Goal: Task Accomplishment & Management: Manage account settings

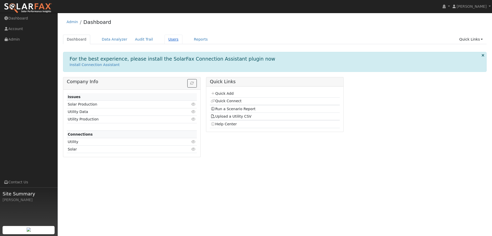
click at [165, 37] on link "Users" at bounding box center [174, 39] width 18 height 9
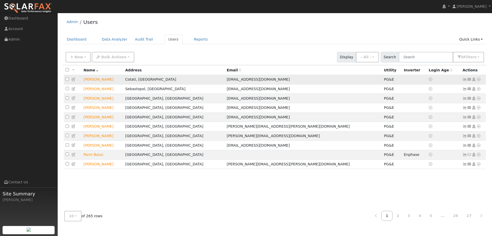
click at [464, 79] on icon at bounding box center [465, 79] width 5 height 4
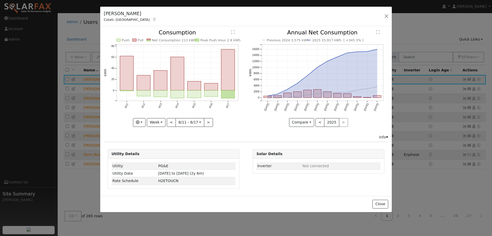
click at [382, 14] on div "Kevin Adams Cotati, CA Default Account Default Account 88 Jagla Street, Cotati,…" at bounding box center [246, 17] width 292 height 20
click at [385, 14] on button "button" at bounding box center [386, 16] width 7 height 7
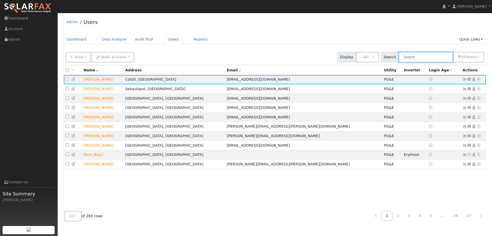
click at [422, 54] on input "text" at bounding box center [426, 57] width 54 height 11
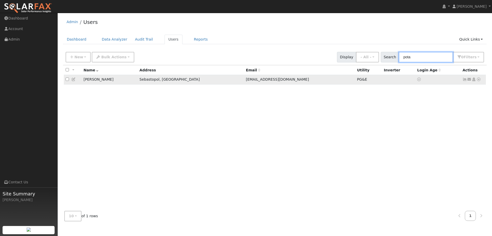
type input "pota"
click at [465, 81] on icon at bounding box center [465, 79] width 5 height 4
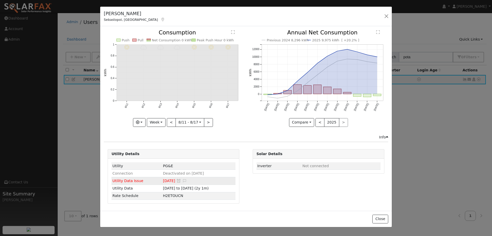
click at [164, 181] on span "08/05/25" at bounding box center [169, 180] width 12 height 4
click at [182, 180] on icon at bounding box center [184, 181] width 5 height 4
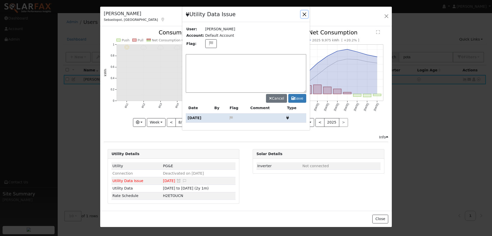
click at [304, 14] on button "button" at bounding box center [304, 14] width 7 height 7
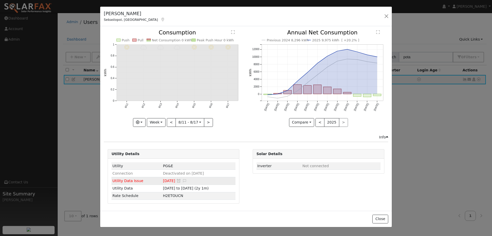
click at [118, 182] on span "Utility Data Issue" at bounding box center [128, 180] width 31 height 4
click at [384, 15] on button "button" at bounding box center [386, 16] width 7 height 7
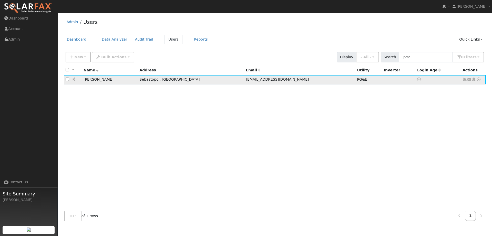
click at [74, 78] on icon at bounding box center [74, 79] width 5 height 4
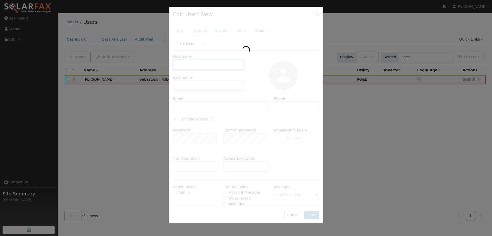
type input "Daniel"
type input "Potapshyn"
type input "Potapshyn@gmail.com"
type input "7078290435"
type input "Pacific Gas & Electric"
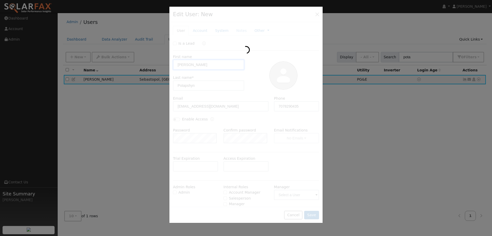
type input "PG&E"
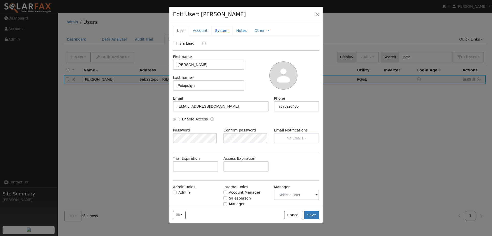
click at [221, 31] on link "System" at bounding box center [221, 30] width 21 height 9
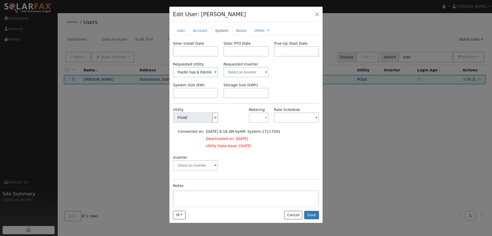
drag, startPoint x: 197, startPoint y: 138, endPoint x: 258, endPoint y: 148, distance: 61.6
click at [258, 148] on tbody "Connected on: 07/30/2025 8:18 AM by HM System: 17117591 Deactivated on: 08/03/2…" at bounding box center [229, 139] width 104 height 22
click at [258, 148] on td "Utility Data Issue: 08/05/25" at bounding box center [243, 145] width 76 height 7
click at [213, 116] on icon "button" at bounding box center [215, 118] width 5 height 4
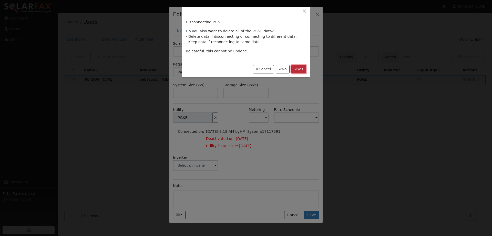
click at [298, 68] on button "Yes" at bounding box center [298, 69] width 15 height 9
click at [297, 68] on button "Yes" at bounding box center [298, 69] width 15 height 9
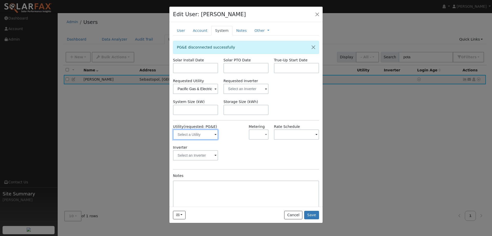
click at [192, 134] on input "text" at bounding box center [195, 134] width 45 height 10
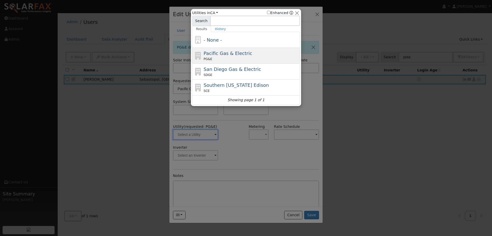
click at [228, 55] on span "Pacific Gas & Electric" at bounding box center [228, 52] width 48 height 5
type input "PG&E"
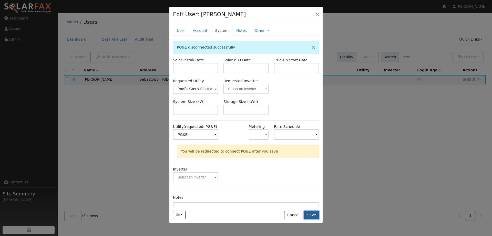
click at [309, 214] on button "Save" at bounding box center [311, 214] width 15 height 9
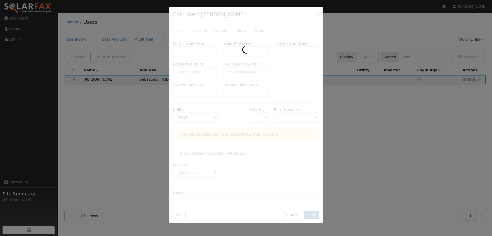
click at [16, 37] on div at bounding box center [246, 118] width 492 height 236
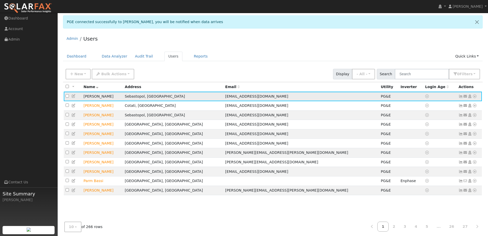
click at [461, 97] on icon at bounding box center [461, 96] width 5 height 4
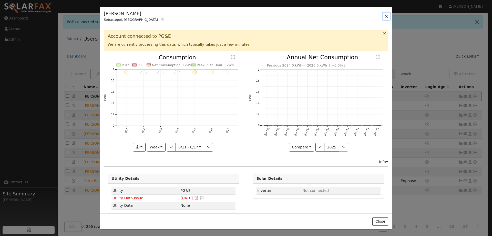
click at [383, 17] on button "button" at bounding box center [386, 16] width 7 height 7
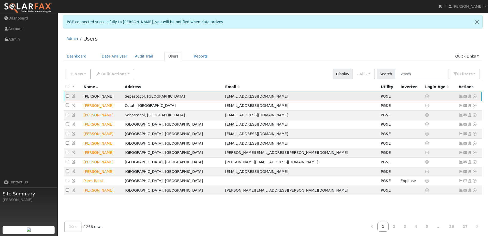
click at [461, 97] on icon at bounding box center [461, 96] width 5 height 4
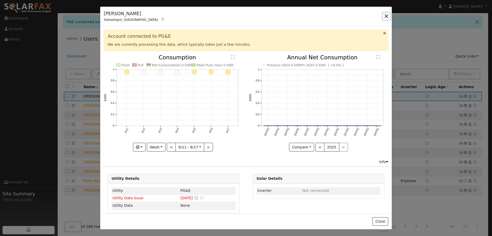
click at [385, 15] on button "button" at bounding box center [386, 16] width 7 height 7
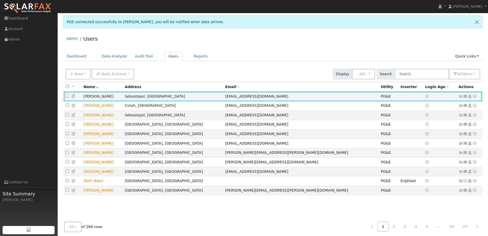
click at [315, 31] on div "PGE connected successfully to Daniel Potapshyn, you will be notified when data …" at bounding box center [272, 23] width 425 height 17
drag, startPoint x: 230, startPoint y: 98, endPoint x: 257, endPoint y: 96, distance: 26.8
click at [257, 96] on span "Potapshyn@gmail.com" at bounding box center [256, 96] width 63 height 4
click at [259, 98] on span "Potapshyn@gmail.com" at bounding box center [256, 96] width 63 height 4
click at [278, 72] on div "New Add User Quick Add Quick Connect Quick Convert Lead Bulk Actions Send Email…" at bounding box center [273, 73] width 417 height 12
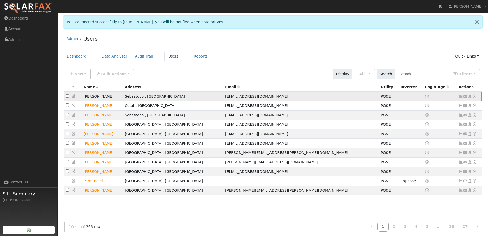
click at [461, 96] on icon at bounding box center [461, 96] width 5 height 4
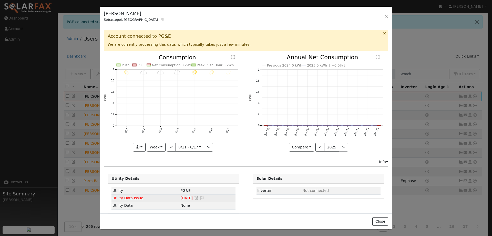
click at [130, 196] on span "Utility Data Issue" at bounding box center [128, 198] width 31 height 4
drag, startPoint x: 126, startPoint y: 197, endPoint x: 148, endPoint y: 197, distance: 22.0
click at [148, 197] on td "Utility Data Issue" at bounding box center [146, 197] width 68 height 7
click at [147, 198] on td "Utility Data Issue" at bounding box center [146, 197] width 68 height 7
click at [386, 13] on button "button" at bounding box center [386, 16] width 7 height 7
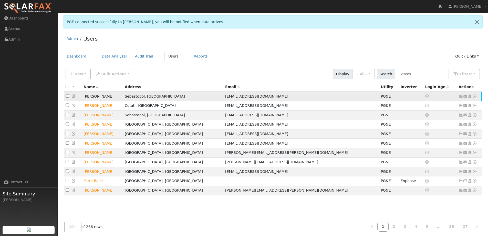
click at [460, 97] on icon at bounding box center [461, 96] width 5 height 4
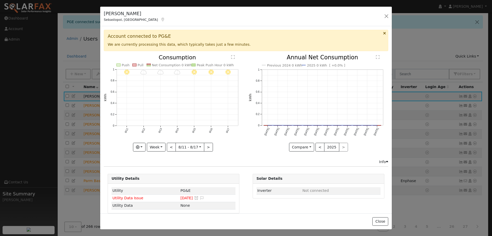
drag, startPoint x: 137, startPoint y: 45, endPoint x: 290, endPoint y: 47, distance: 153.3
click at [292, 46] on div "Account connected to PG&E We are currently processing this data, which typicall…" at bounding box center [246, 40] width 285 height 21
click at [272, 47] on div "Account connected to PG&E We are currently processing this data, which typicall…" at bounding box center [246, 40] width 285 height 21
click at [386, 14] on button "button" at bounding box center [386, 16] width 7 height 7
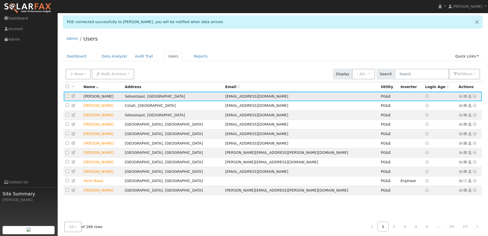
click at [460, 97] on icon at bounding box center [461, 96] width 5 height 4
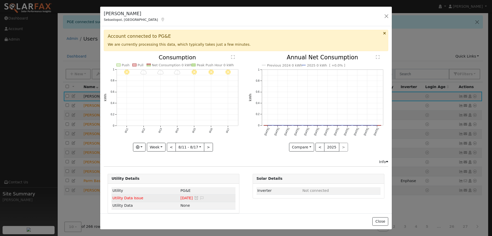
click at [180, 196] on span "08/05/25" at bounding box center [186, 198] width 12 height 4
drag, startPoint x: 113, startPoint y: 195, endPoint x: 151, endPoint y: 197, distance: 38.5
click at [151, 197] on td "Utility Data Issue" at bounding box center [146, 197] width 68 height 7
drag, startPoint x: 144, startPoint y: 198, endPoint x: 110, endPoint y: 197, distance: 33.6
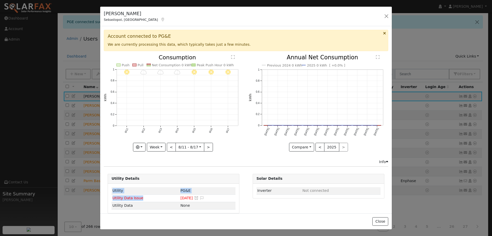
click at [110, 197] on div "Utility PG&E Utility Data Issue 08/05/25 Snooze Issue Snooze Until: 09/19/2025 …" at bounding box center [173, 198] width 131 height 30
click at [112, 197] on td "Utility Data Issue" at bounding box center [146, 197] width 68 height 7
drag, startPoint x: 112, startPoint y: 196, endPoint x: 147, endPoint y: 197, distance: 35.4
click at [147, 197] on td "Utility Data Issue" at bounding box center [146, 197] width 68 height 7
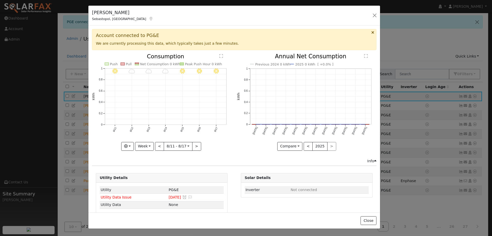
drag, startPoint x: 336, startPoint y: 13, endPoint x: 319, endPoint y: 13, distance: 16.7
click at [319, 13] on div "Daniel Potapshyn Sebastopol, CA Default Account Default Account 2702 Blucher Va…" at bounding box center [234, 16] width 292 height 20
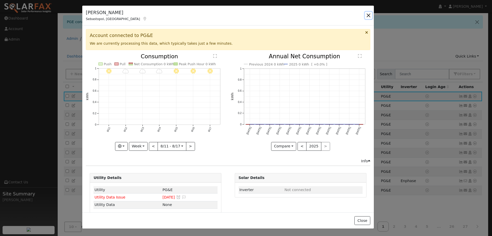
click at [367, 14] on button "button" at bounding box center [368, 15] width 7 height 7
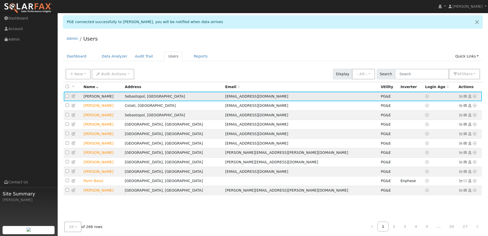
click at [72, 96] on icon at bounding box center [74, 96] width 5 height 4
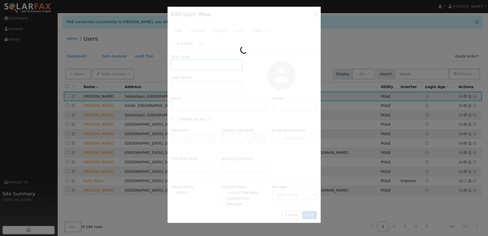
type input "Daniel"
type input "Potapshyn"
type input "Potapshyn@gmail.com"
type input "7078290435"
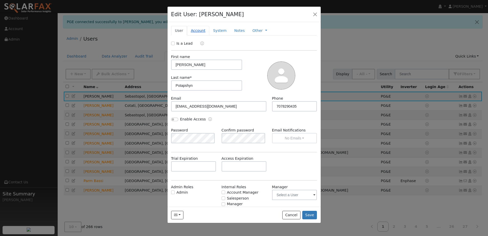
click at [206, 29] on link "Account" at bounding box center [198, 30] width 22 height 9
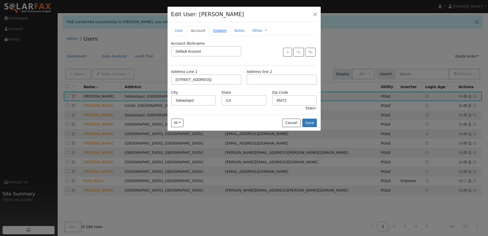
click at [216, 29] on link "System" at bounding box center [219, 30] width 21 height 9
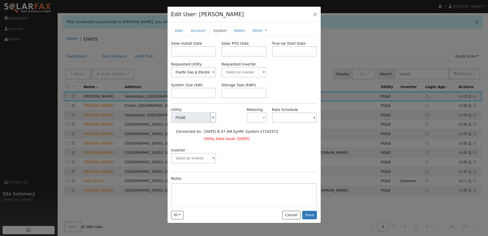
drag, startPoint x: 219, startPoint y: 137, endPoint x: 255, endPoint y: 138, distance: 35.4
click at [255, 138] on td "Utility Data Issue: 08/05/25" at bounding box center [241, 138] width 76 height 7
drag, startPoint x: 251, startPoint y: 129, endPoint x: 277, endPoint y: 131, distance: 25.9
click at [277, 131] on div "Connected on: 08/19/2025 8:37 AM by HM System: 17192572 Utility Data Issue: 08/…" at bounding box center [246, 135] width 147 height 14
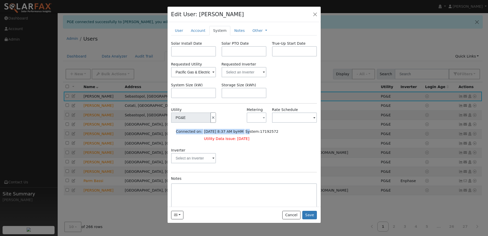
click at [266, 140] on td "Utility Data Issue: 08/05/25" at bounding box center [241, 138] width 76 height 7
click at [235, 139] on span "Utility Data Issue: 08/05/25" at bounding box center [226, 138] width 45 height 4
click at [214, 138] on span "Utility Data Issue: 08/05/25" at bounding box center [226, 138] width 45 height 4
click at [226, 32] on link "System" at bounding box center [219, 30] width 21 height 9
click at [233, 29] on link "Notes" at bounding box center [239, 30] width 18 height 9
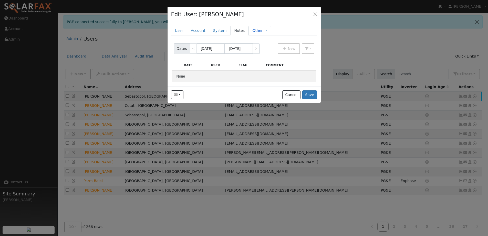
click at [249, 31] on div "Other Management Billing Timeline" at bounding box center [260, 30] width 23 height 9
click at [265, 31] on ul "User Account System Notes Other Management Billing Timeline" at bounding box center [244, 30] width 146 height 9
click at [265, 32] on link at bounding box center [266, 30] width 2 height 5
click at [218, 31] on link "System" at bounding box center [219, 30] width 21 height 9
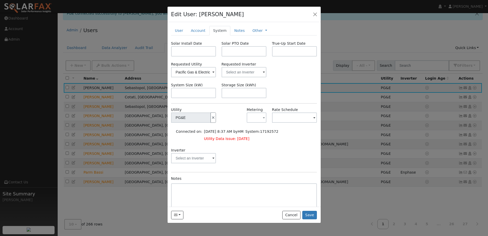
click at [280, 77] on div "Requested Utility Pacific Gas & Electric Requested Inverter" at bounding box center [243, 70] width 151 height 16
click at [202, 123] on input "text" at bounding box center [191, 117] width 40 height 10
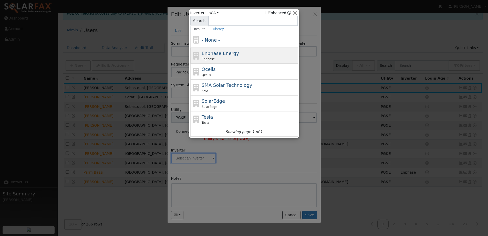
click at [212, 55] on span "Enphase Energy" at bounding box center [220, 52] width 37 height 5
type input "Enphase"
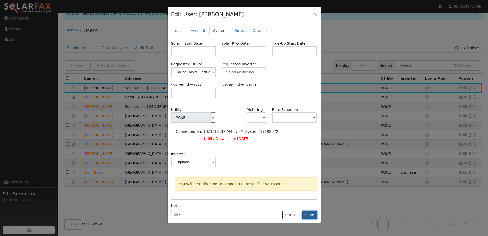
click at [311, 214] on button "Save" at bounding box center [309, 214] width 15 height 9
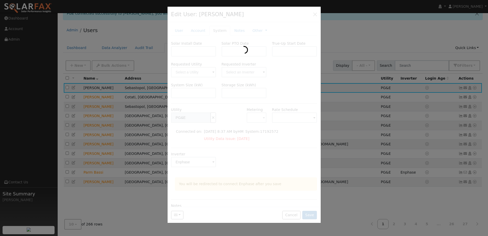
click at [410, 118] on div at bounding box center [244, 118] width 488 height 236
click at [315, 12] on div at bounding box center [244, 115] width 153 height 216
click at [196, 86] on div at bounding box center [244, 115] width 153 height 216
click at [199, 75] on div at bounding box center [244, 115] width 153 height 216
click at [173, 215] on div at bounding box center [244, 115] width 153 height 216
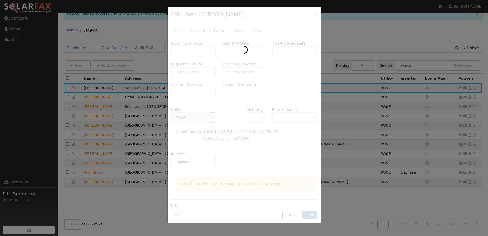
click at [361, 130] on div at bounding box center [244, 118] width 488 height 236
click at [315, 13] on div at bounding box center [244, 115] width 153 height 216
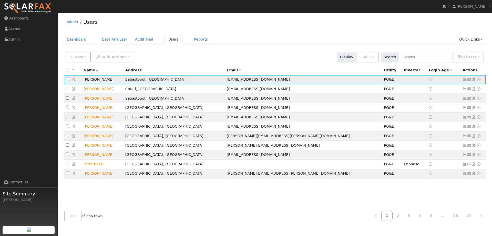
click at [475, 79] on icon at bounding box center [474, 79] width 5 height 4
